Goal: Information Seeking & Learning: Learn about a topic

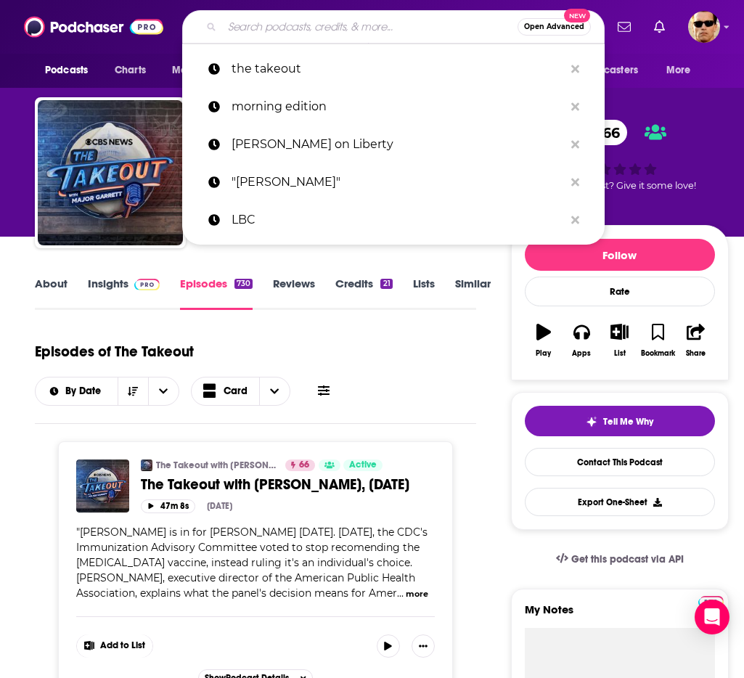
click at [311, 36] on input "Search podcasts, credits, & more..." at bounding box center [369, 26] width 295 height 23
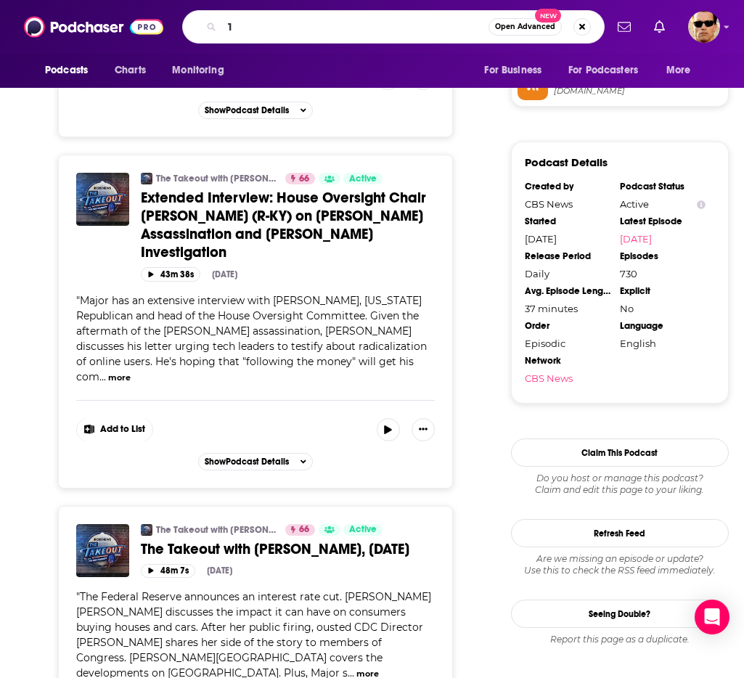
type input "1A"
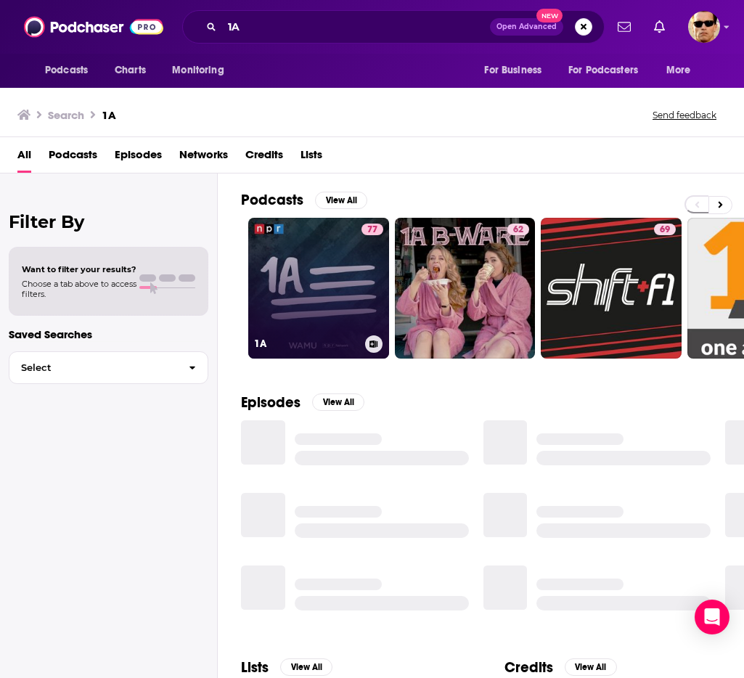
click at [341, 275] on link "77 1A" at bounding box center [318, 288] width 141 height 141
